Goal: Information Seeking & Learning: Learn about a topic

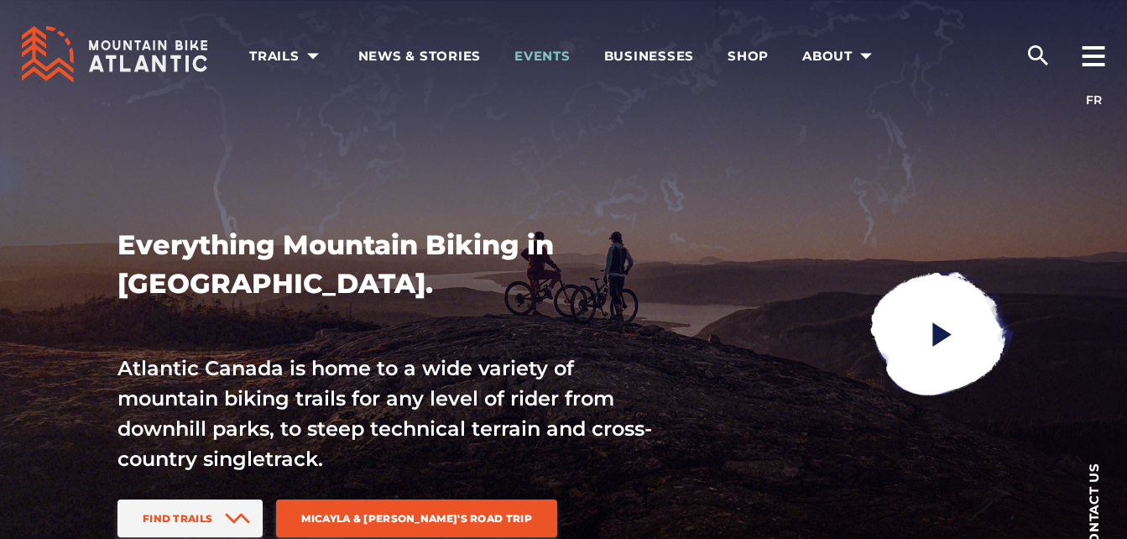
click at [547, 62] on span "Events" at bounding box center [542, 56] width 56 height 17
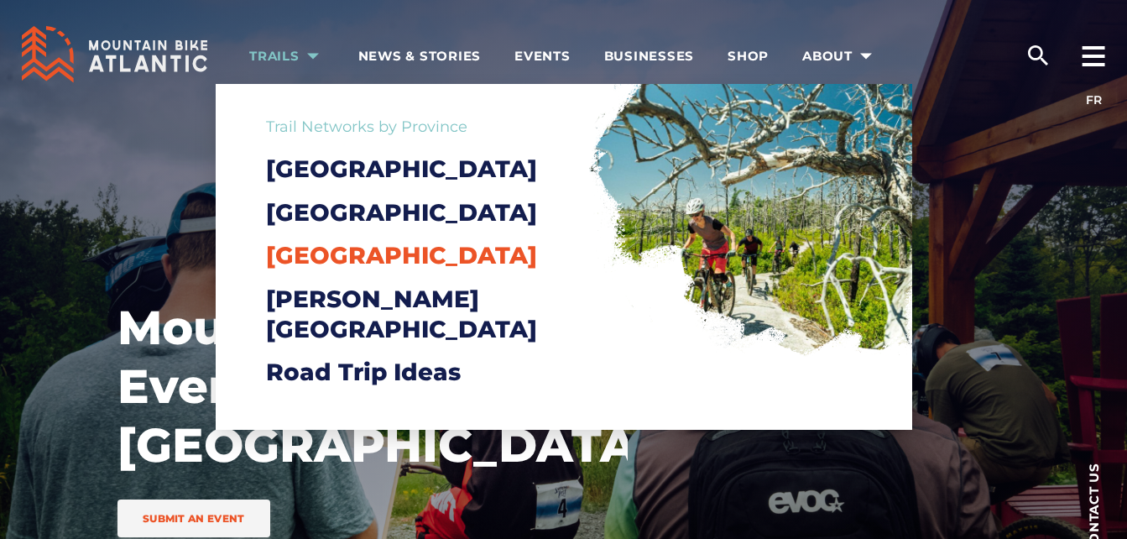
click at [322, 269] on span "[GEOGRAPHIC_DATA]" at bounding box center [401, 255] width 271 height 29
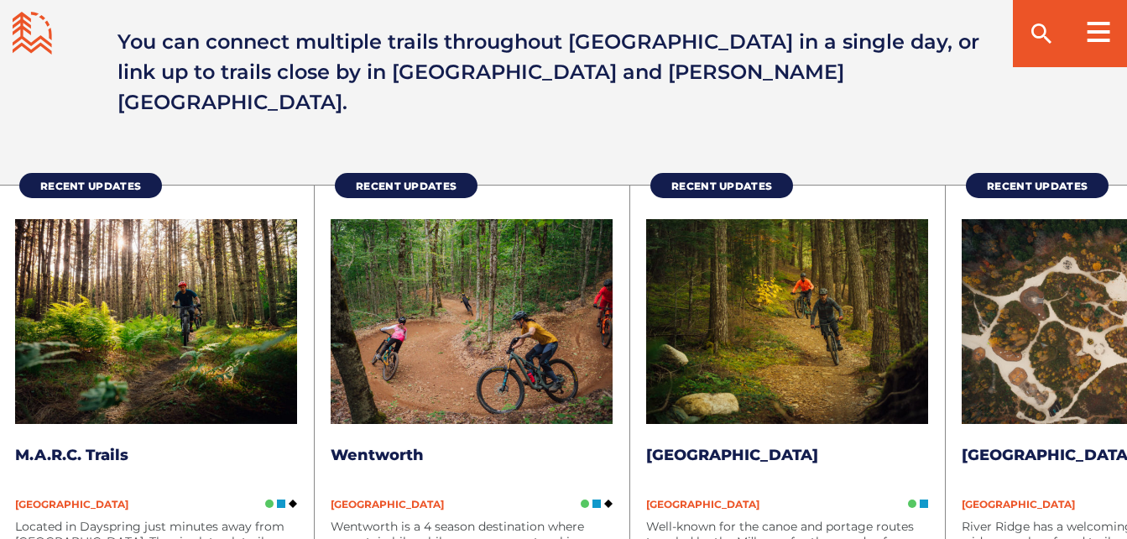
scroll to position [2181, 0]
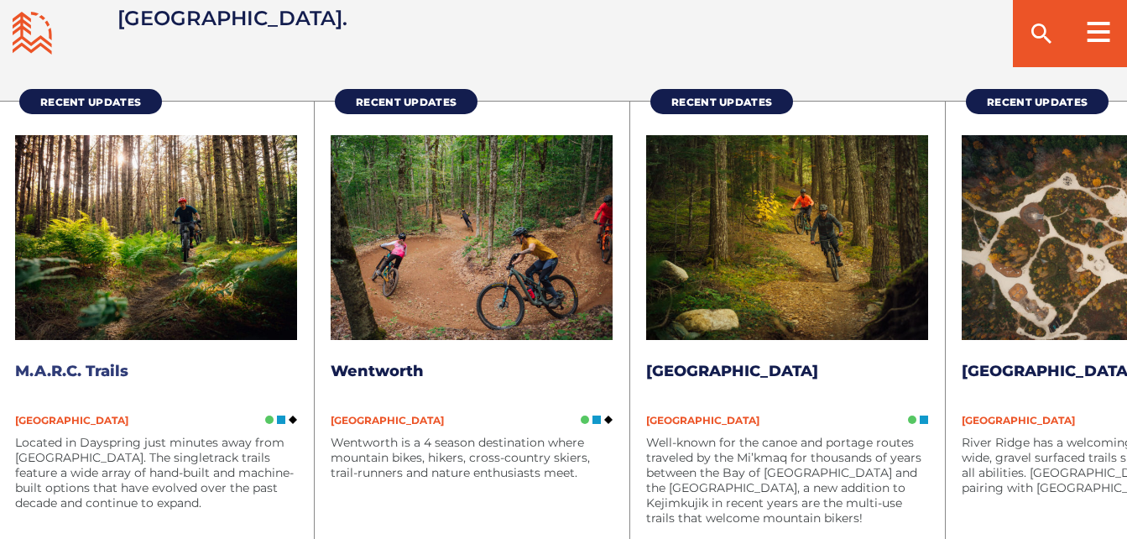
click at [119, 233] on img at bounding box center [156, 237] width 282 height 205
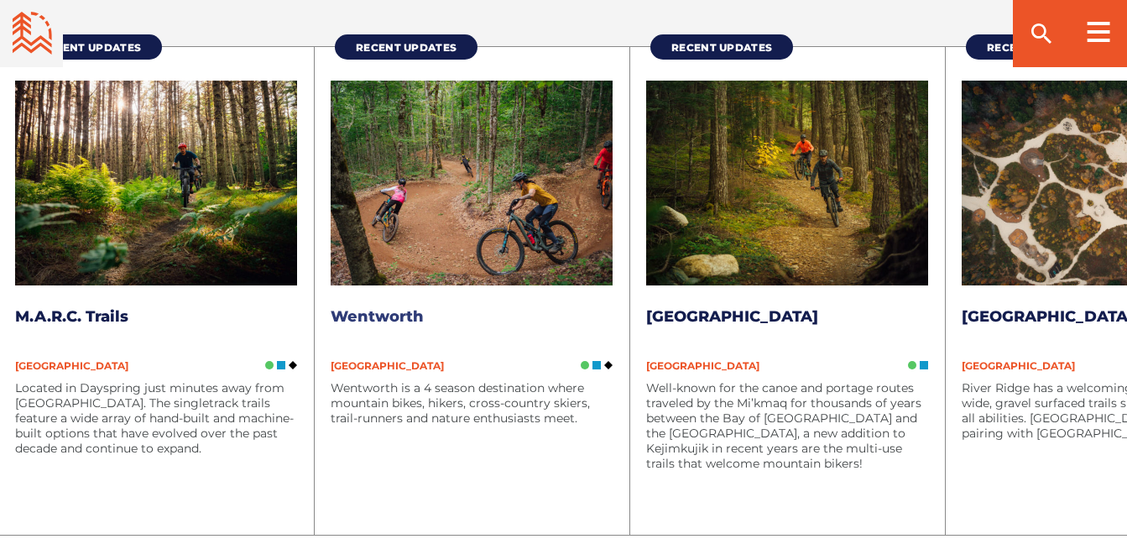
scroll to position [2265, 0]
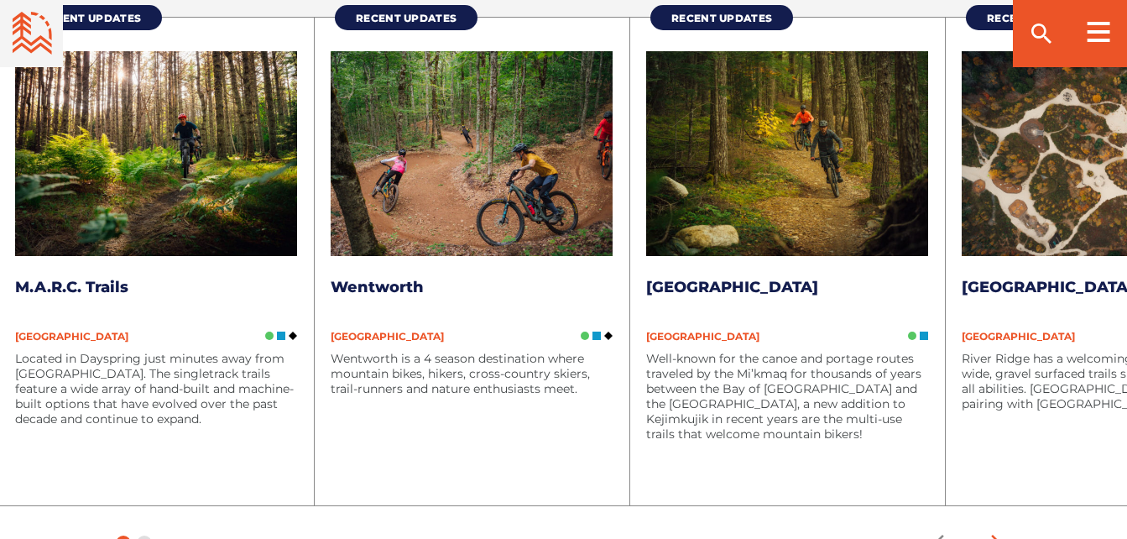
click at [997, 534] on icon "arrow forward" at bounding box center [992, 542] width 17 height 17
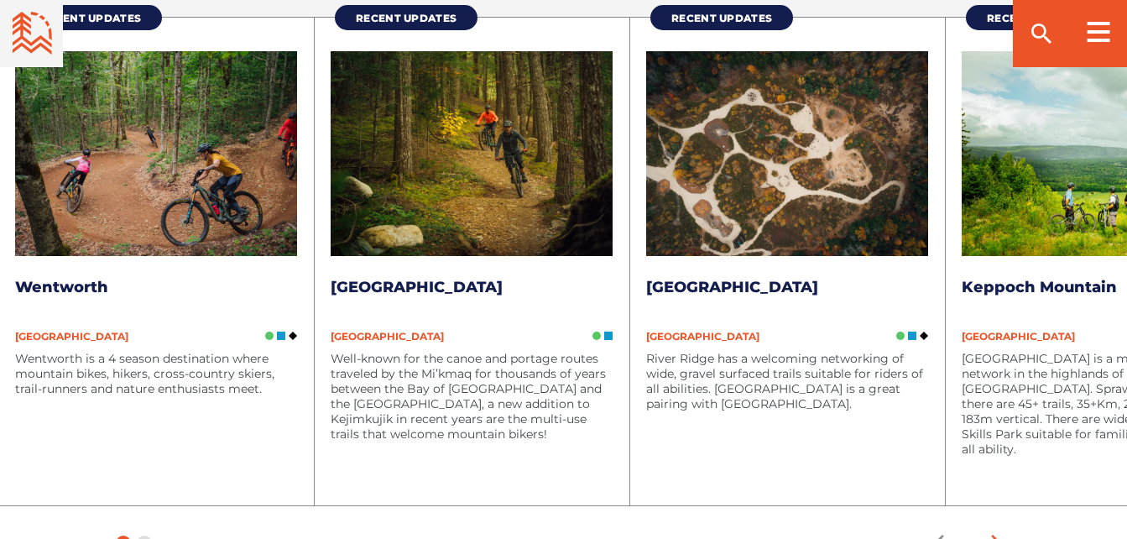
click at [991, 534] on icon "arrow forward" at bounding box center [992, 542] width 17 height 17
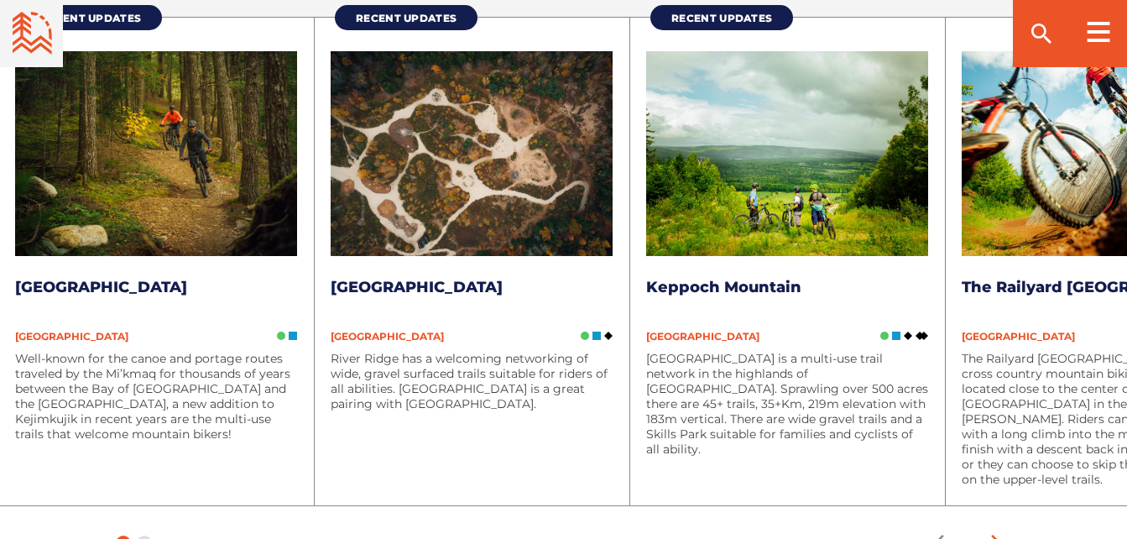
click at [991, 534] on icon "arrow forward" at bounding box center [992, 542] width 17 height 17
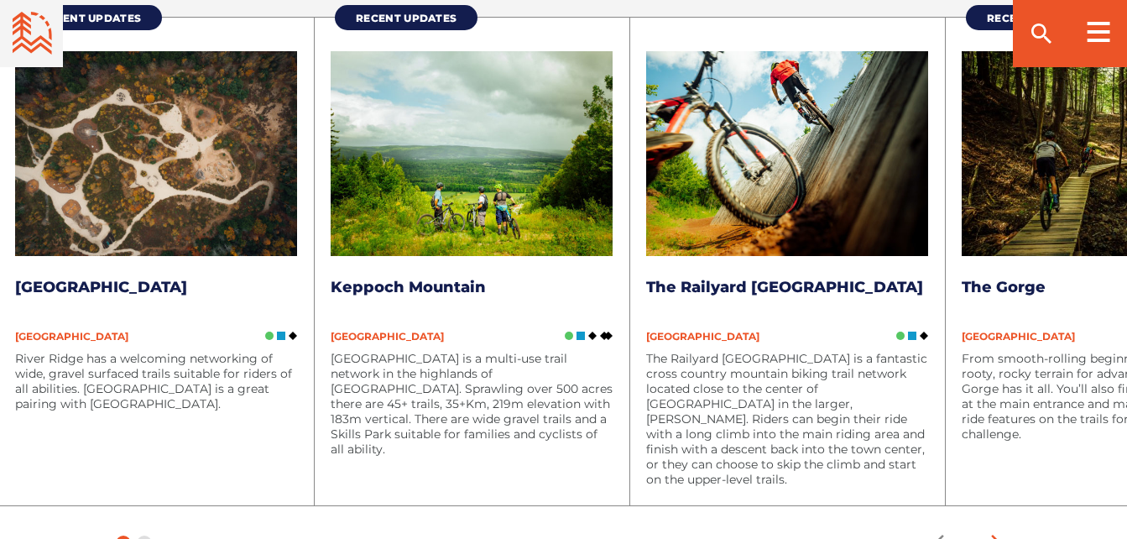
click at [991, 534] on icon "arrow forward" at bounding box center [992, 542] width 17 height 17
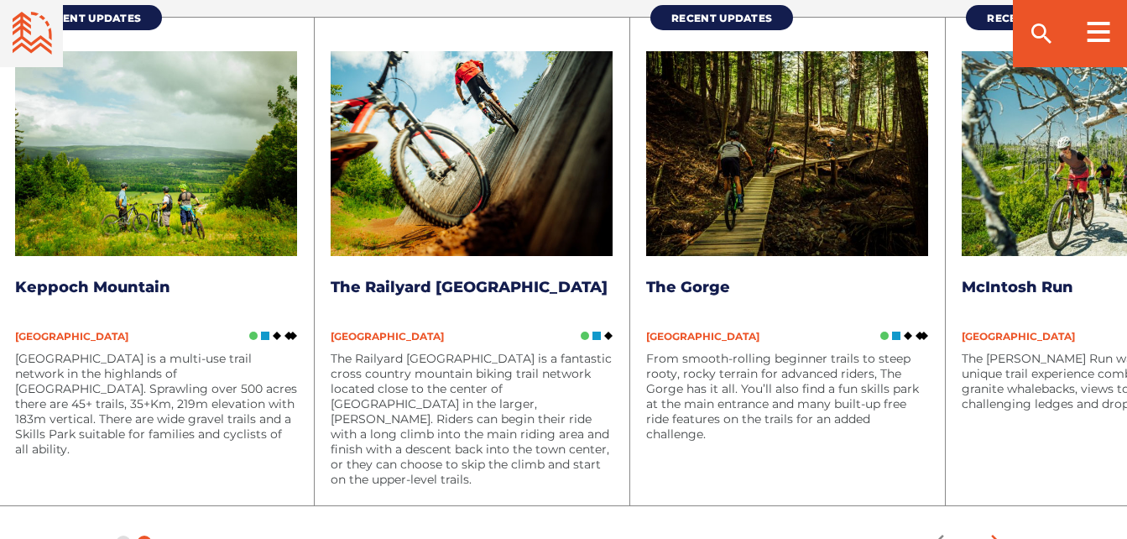
click at [991, 534] on icon "arrow forward" at bounding box center [992, 542] width 17 height 17
click at [993, 530] on icon "arrow forward" at bounding box center [992, 542] width 25 height 25
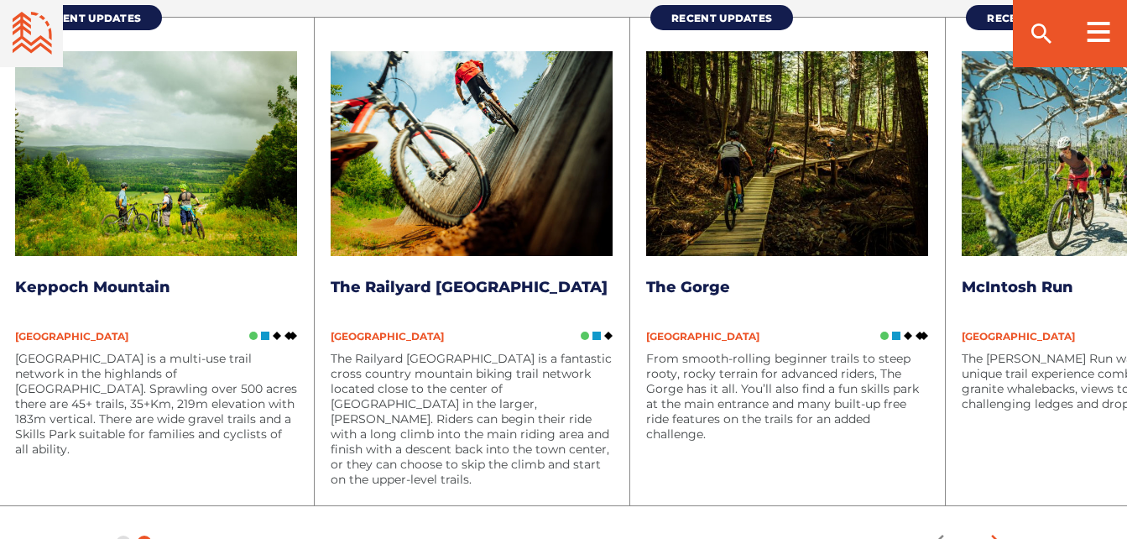
click at [993, 530] on icon "arrow forward" at bounding box center [992, 542] width 25 height 25
click at [767, 173] on img at bounding box center [787, 153] width 282 height 205
click at [937, 534] on icon "arrow back" at bounding box center [942, 542] width 17 height 17
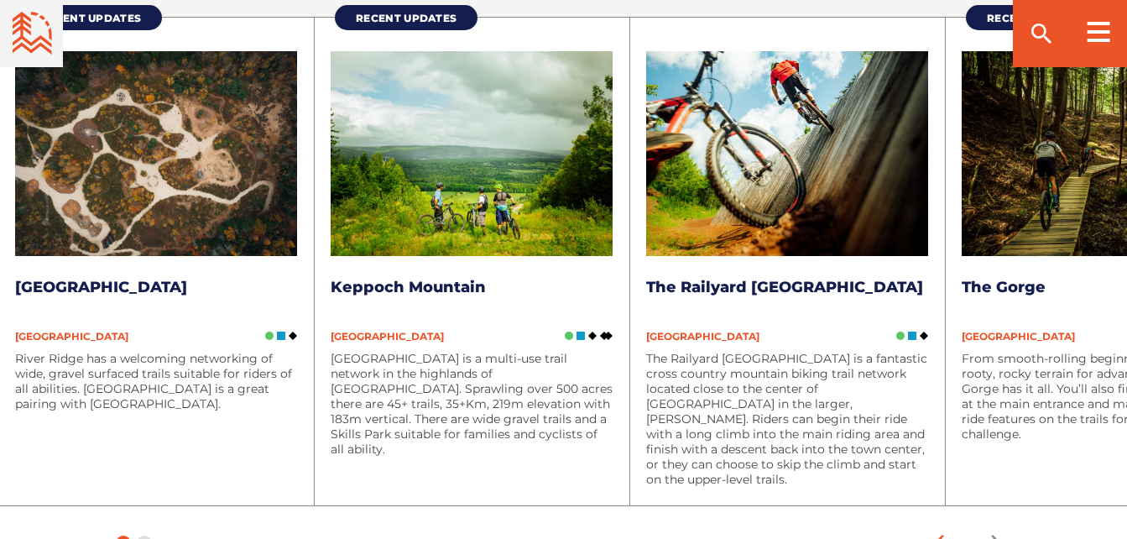
click at [937, 534] on icon "arrow back" at bounding box center [942, 542] width 17 height 17
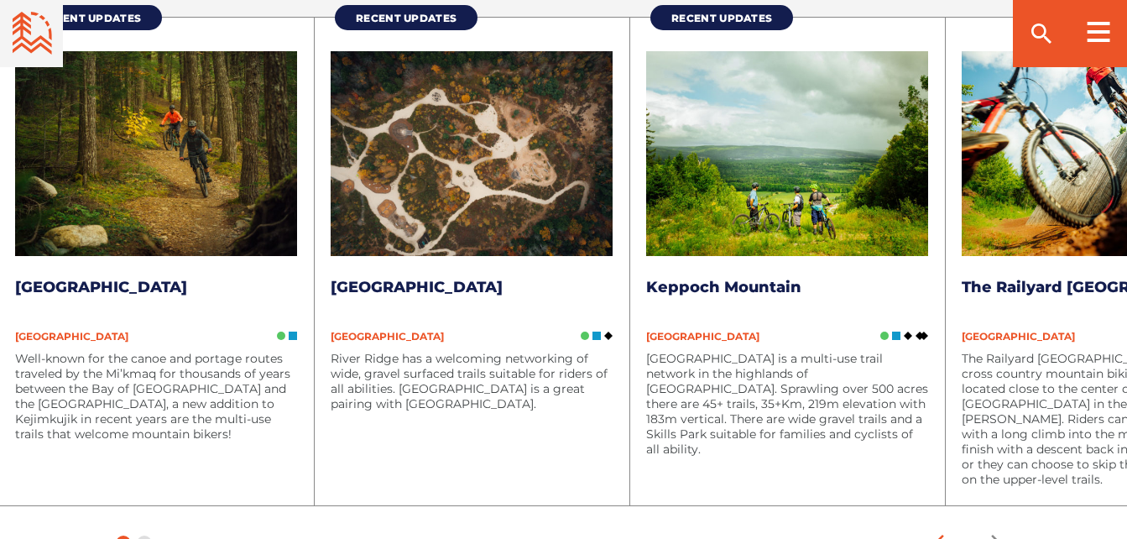
click at [937, 534] on icon "arrow back" at bounding box center [942, 542] width 17 height 17
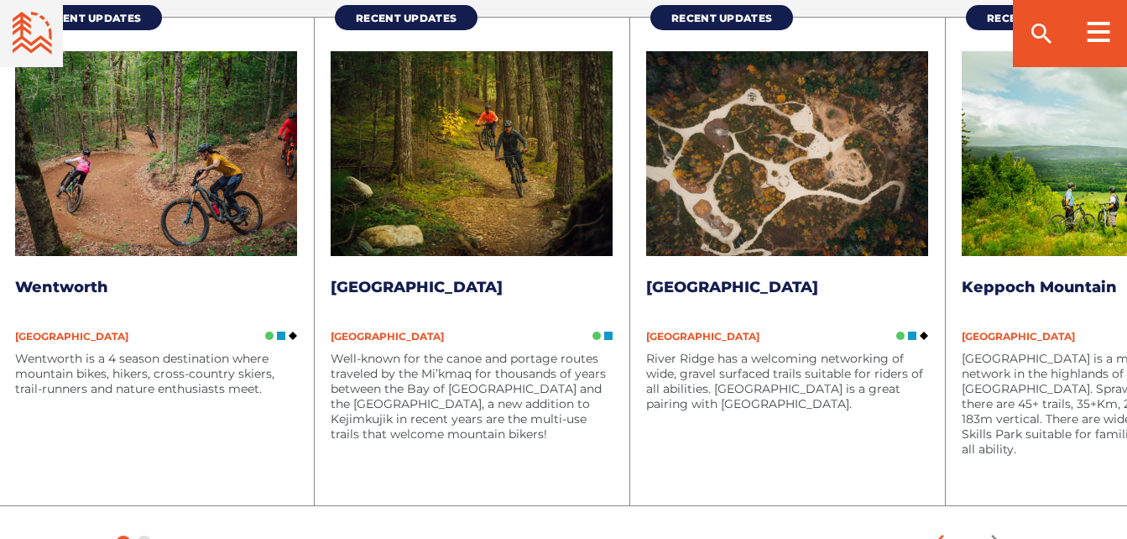
click at [937, 534] on icon "arrow back" at bounding box center [942, 542] width 17 height 17
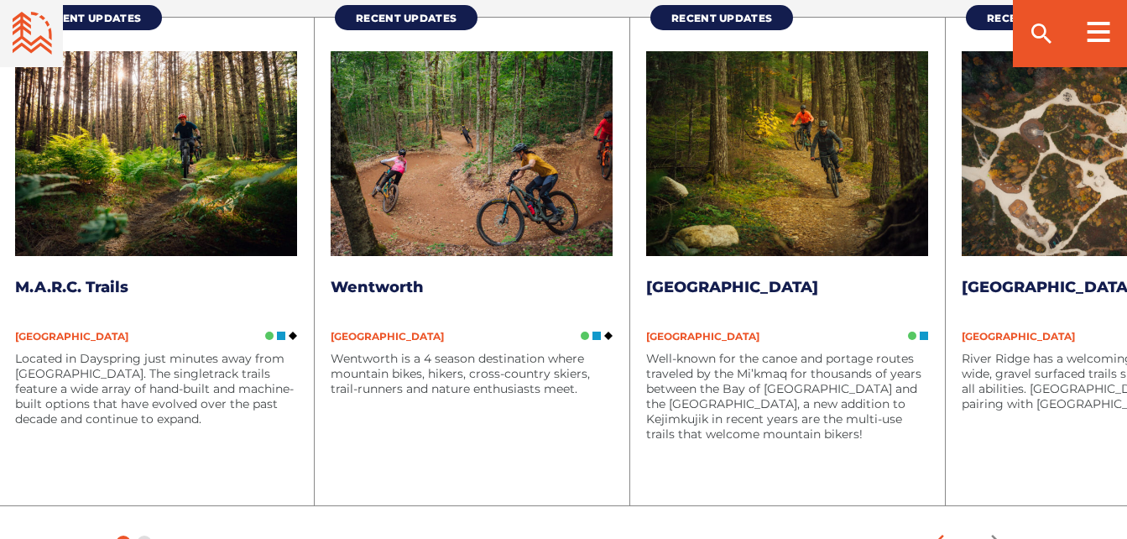
click at [937, 534] on icon "arrow back" at bounding box center [942, 542] width 17 height 17
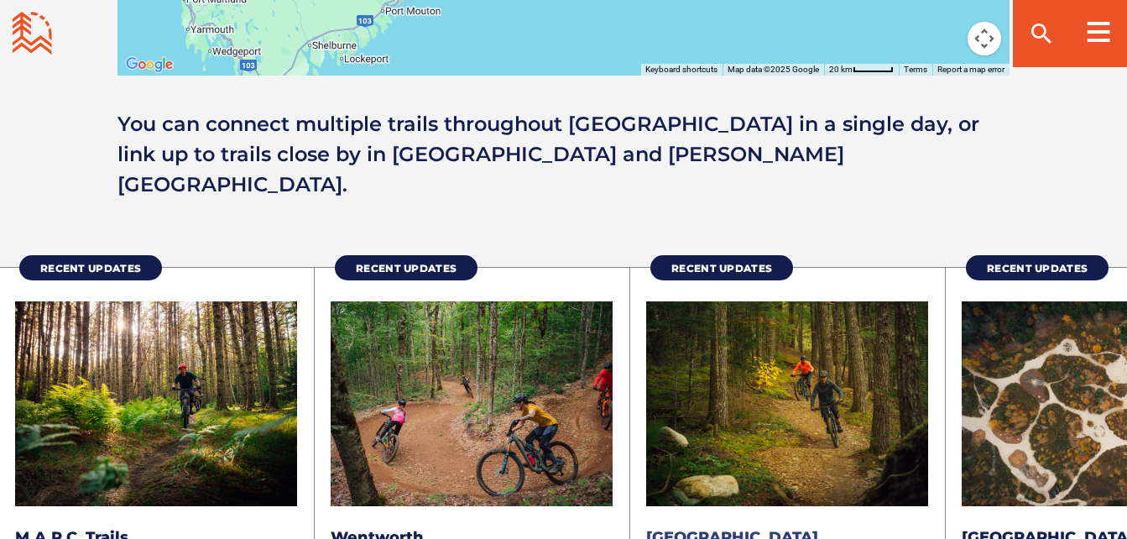
scroll to position [2014, 0]
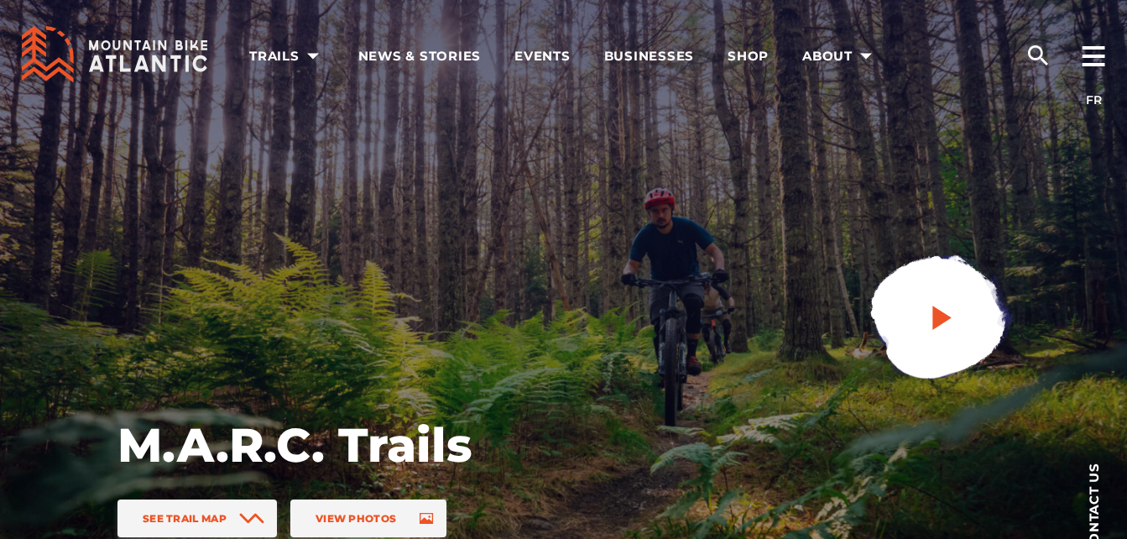
click at [936, 306] on icon "play" at bounding box center [942, 317] width 30 height 30
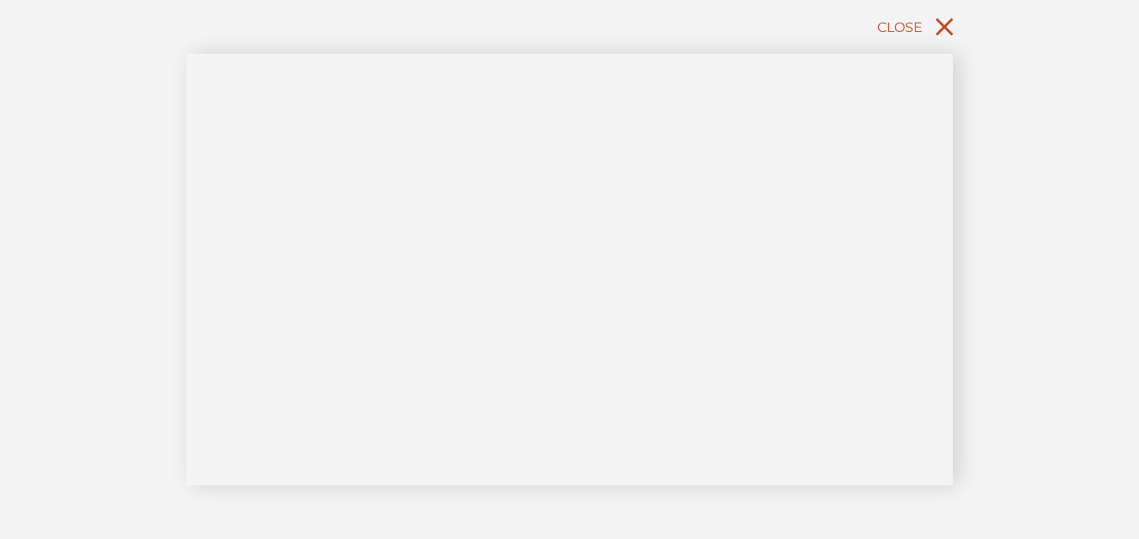
click at [932, 32] on icon "close" at bounding box center [945, 27] width 30 height 30
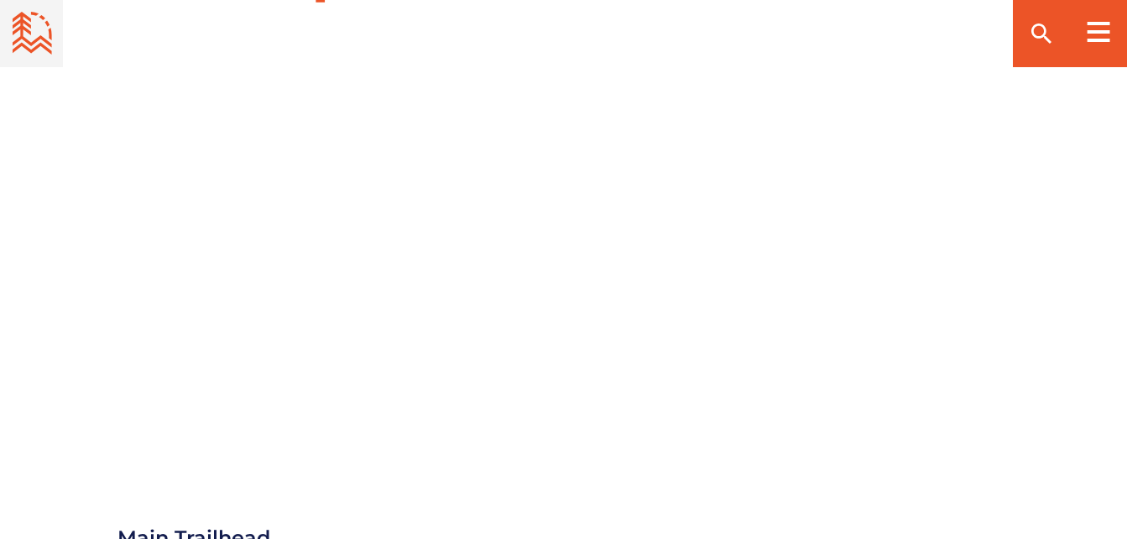
scroll to position [1846, 0]
